Goal: Navigation & Orientation: Find specific page/section

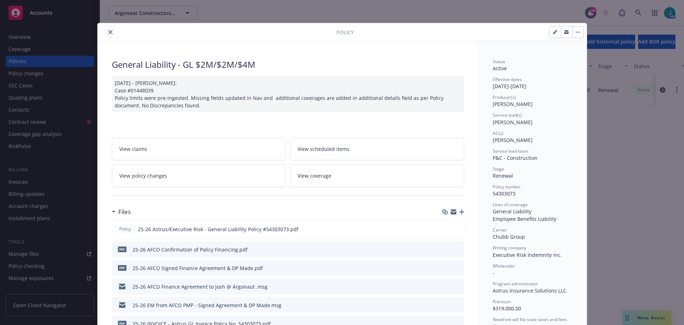
scroll to position [36, 0]
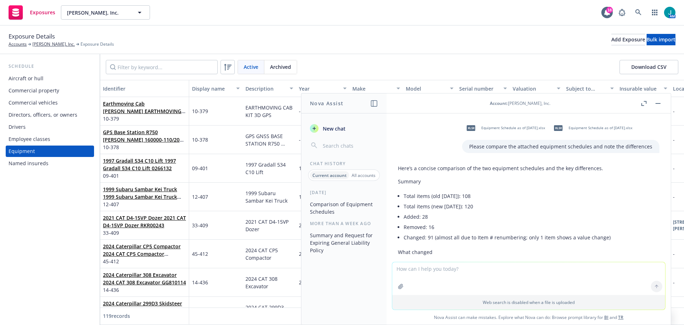
scroll to position [328, 0]
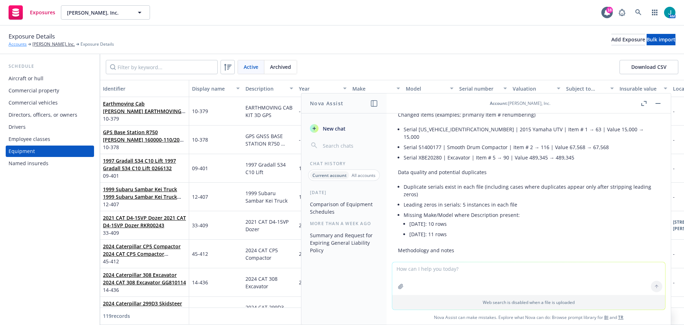
click at [21, 44] on link "Accounts" at bounding box center [18, 44] width 18 height 6
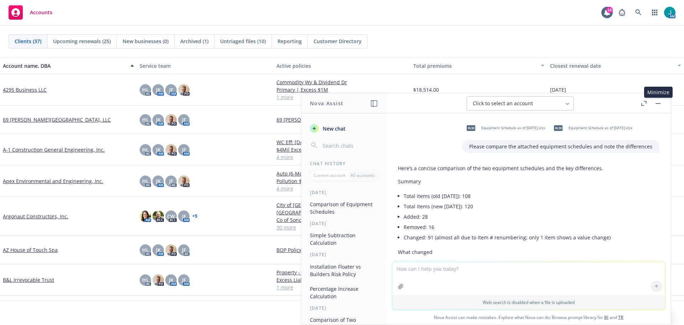
click at [659, 105] on button "button" at bounding box center [658, 103] width 9 height 9
